Goal: Task Accomplishment & Management: Use online tool/utility

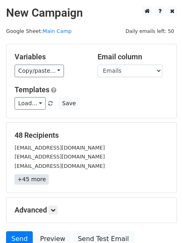
click at [34, 177] on link "+45 more" at bounding box center [32, 179] width 34 height 10
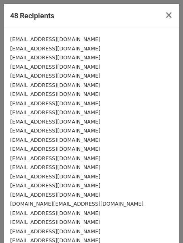
click at [81, 164] on div at bounding box center [91, 121] width 183 height 243
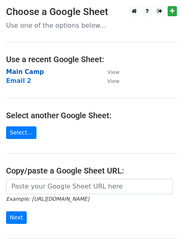
click at [26, 71] on strong "Main Camp" at bounding box center [25, 71] width 38 height 7
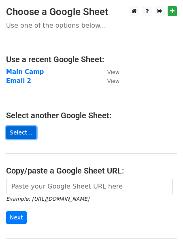
click at [33, 133] on link "Select..." at bounding box center [21, 132] width 30 height 13
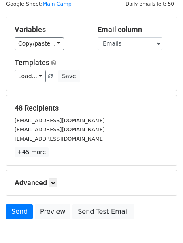
scroll to position [73, 0]
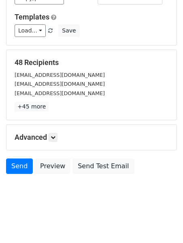
click at [55, 144] on div "Advanced Tracking Track Opens UTM Codes Track Clicks Filters Only include sprea…" at bounding box center [91, 137] width 170 height 25
click at [55, 136] on icon at bounding box center [53, 137] width 5 height 5
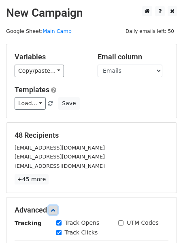
scroll to position [152, 0]
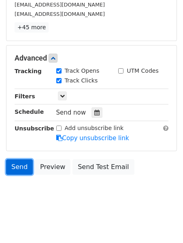
click at [15, 167] on link "Send" at bounding box center [19, 166] width 27 height 15
